Goal: Task Accomplishment & Management: Complete application form

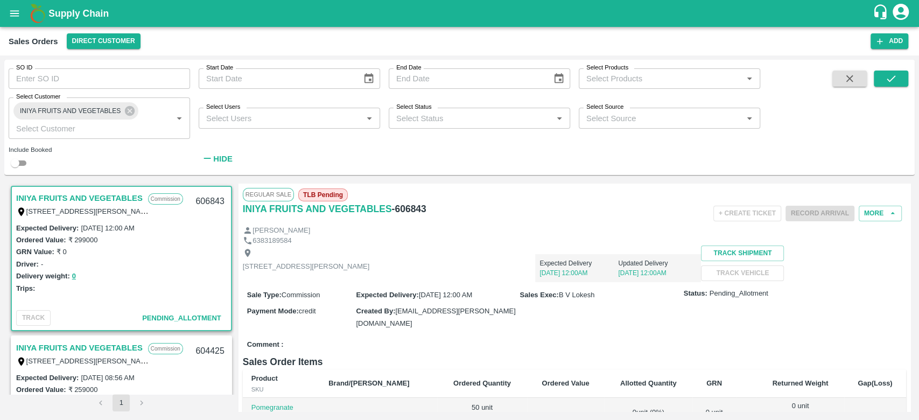
scroll to position [2, 0]
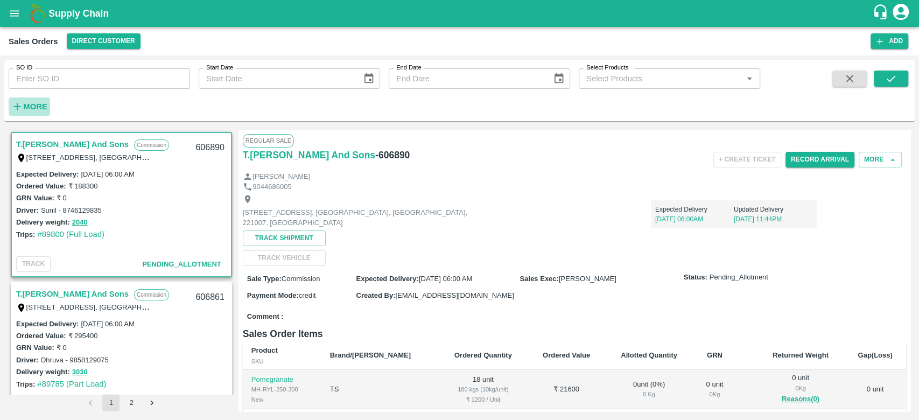
click at [20, 107] on icon "button" at bounding box center [17, 106] width 7 height 7
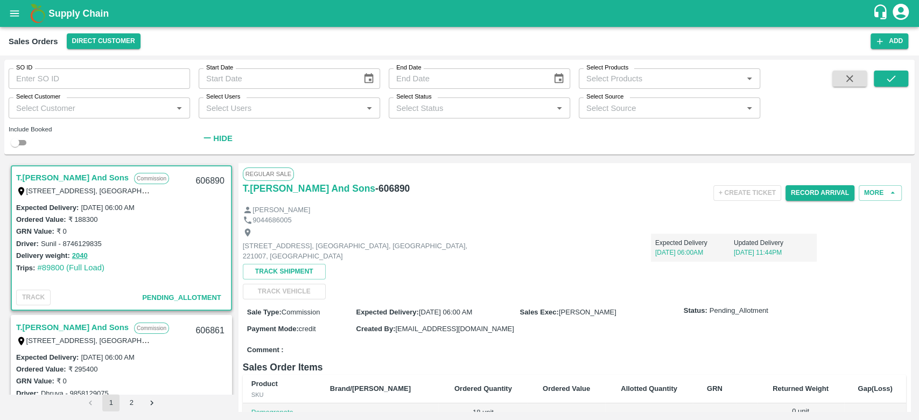
click at [20, 107] on input "Select Customer" at bounding box center [90, 108] width 157 height 14
type input "iniya"
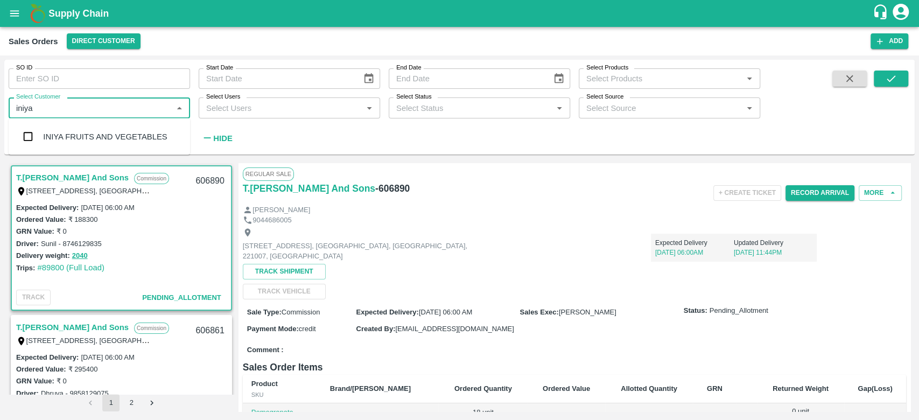
click at [40, 130] on div "INIYA FRUITS AND VEGETABLES" at bounding box center [99, 137] width 181 height 28
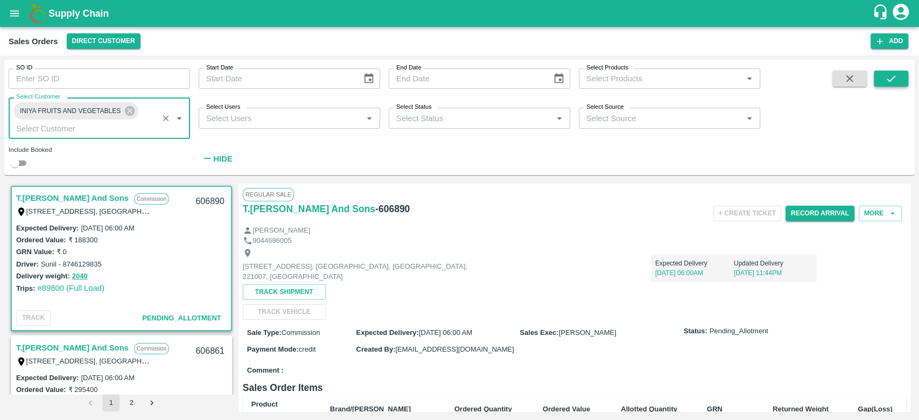
click at [887, 78] on icon "submit" at bounding box center [891, 79] width 12 height 12
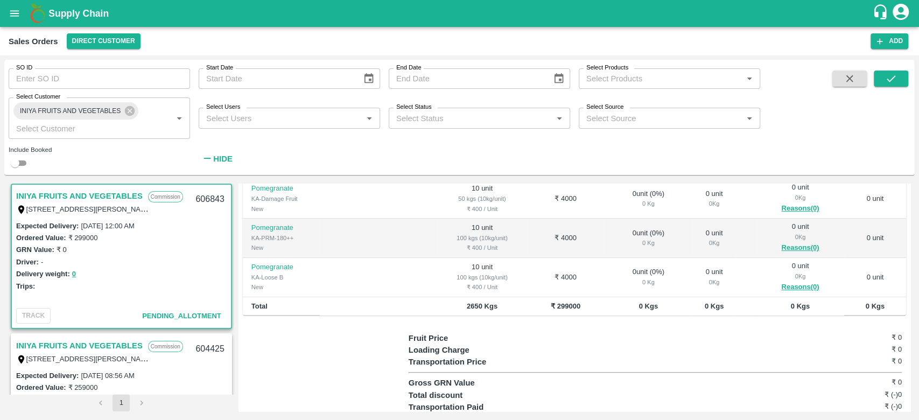
scroll to position [271, 0]
drag, startPoint x: 464, startPoint y: 330, endPoint x: 384, endPoint y: 358, distance: 84.4
click at [384, 358] on div at bounding box center [326, 382] width 166 height 102
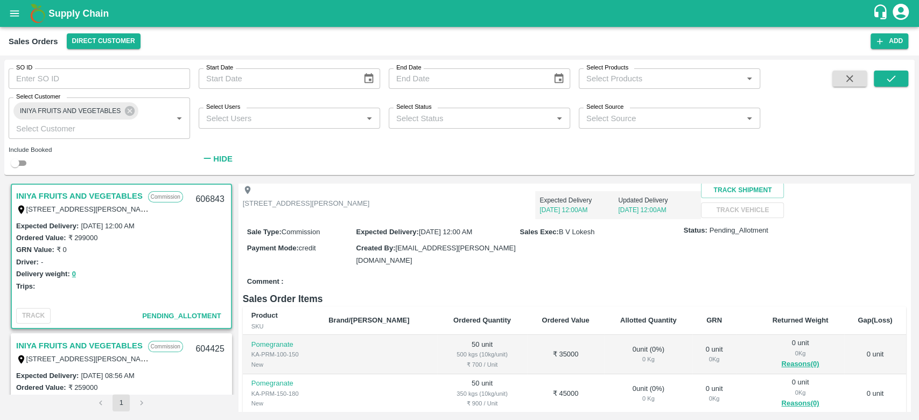
scroll to position [0, 0]
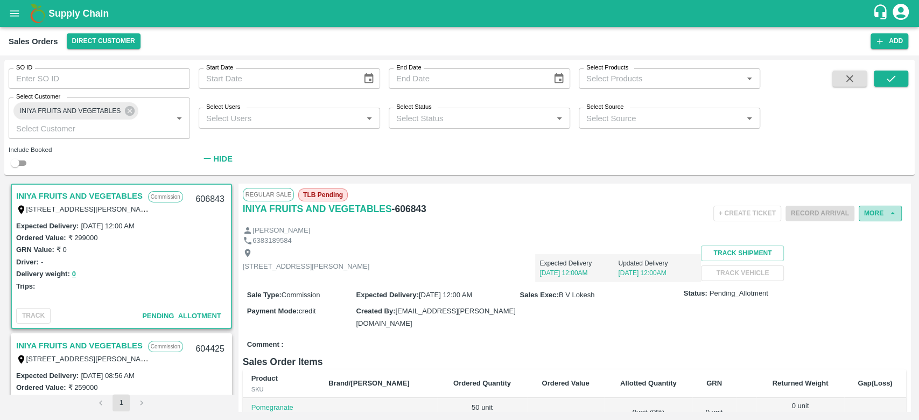
click at [869, 215] on button "More" at bounding box center [880, 214] width 43 height 16
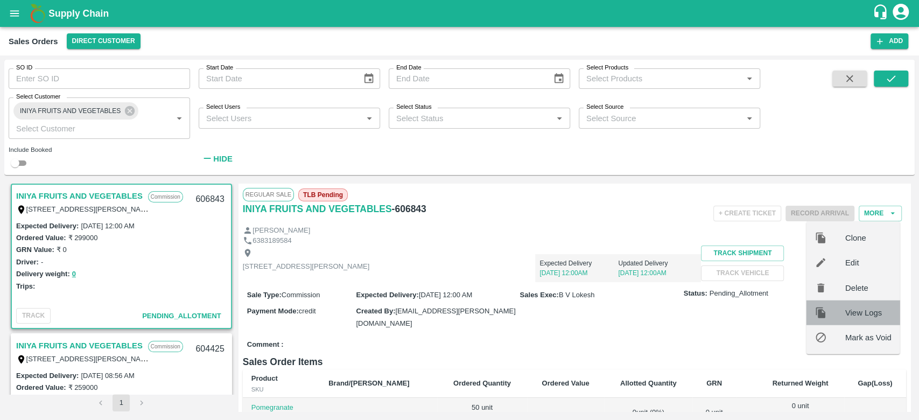
click at [866, 310] on span "View Logs" at bounding box center [868, 313] width 46 height 12
